Goal: Task Accomplishment & Management: Complete application form

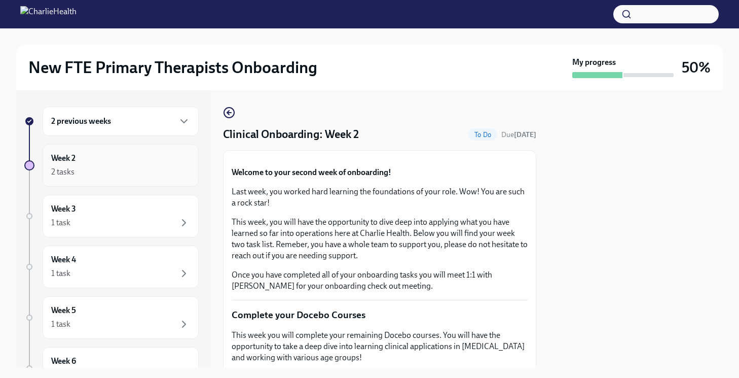
click at [100, 169] on div "2 tasks" at bounding box center [120, 172] width 139 height 12
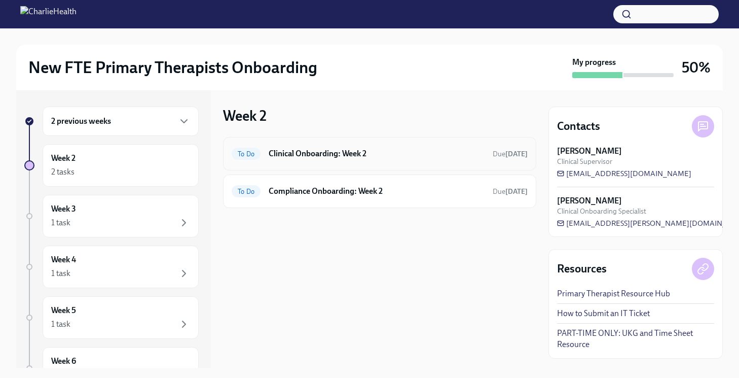
click at [352, 158] on h6 "Clinical Onboarding: Week 2" at bounding box center [377, 153] width 216 height 11
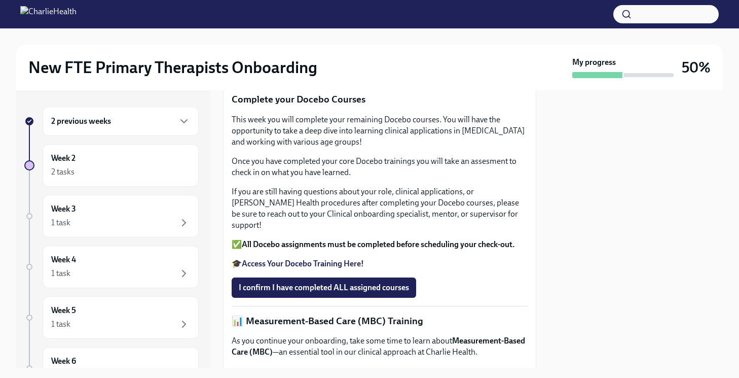
scroll to position [374, 0]
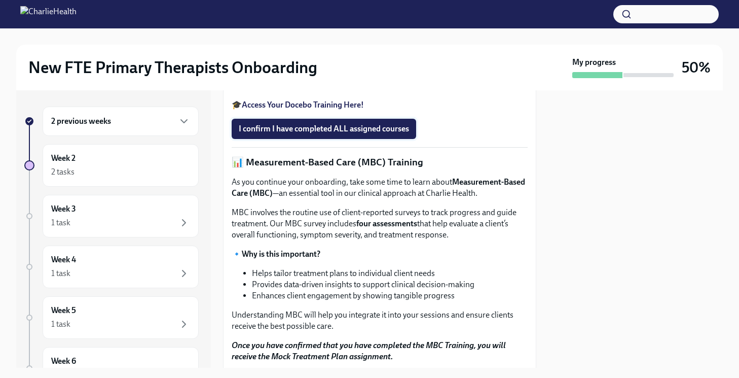
click at [297, 134] on span "I confirm I have completed ALL assigned courses" at bounding box center [324, 129] width 170 height 10
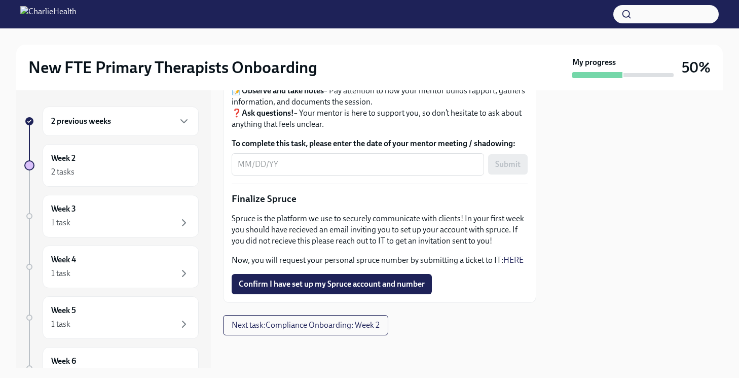
scroll to position [1205, 0]
click at [302, 289] on span "Confirm I have set up my Spruce account and number" at bounding box center [332, 284] width 186 height 10
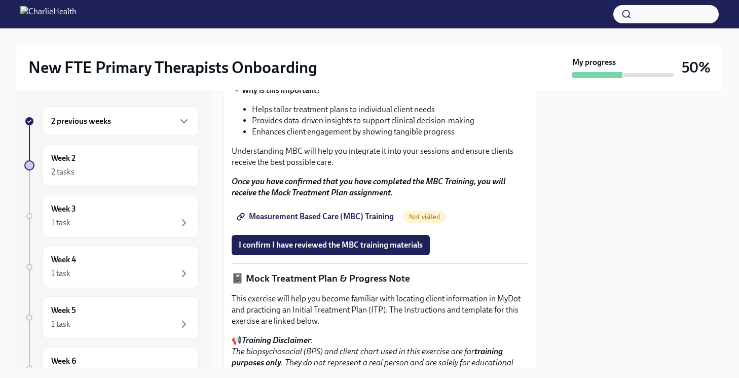
scroll to position [630, 0]
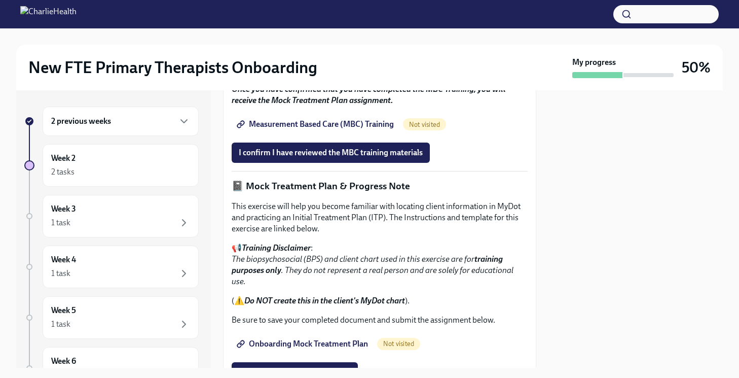
click at [325, 129] on span "Measurement Based Care (MBC) Training" at bounding box center [316, 124] width 155 height 10
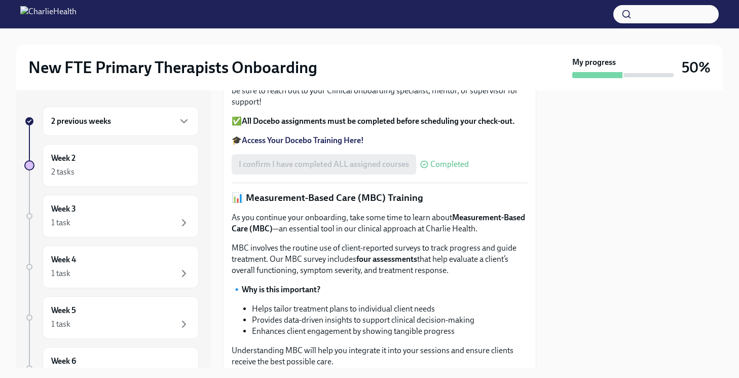
scroll to position [315, 0]
